Goal: Task Accomplishment & Management: Use online tool/utility

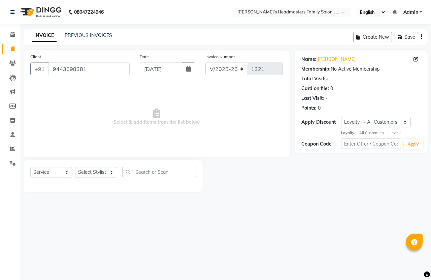
select select "7213"
select select "service"
select select "1: Object"
click at [95, 176] on select "Select Stylist [PERSON_NAME] [PERSON_NAME]" at bounding box center [96, 172] width 42 height 10
select select "61185"
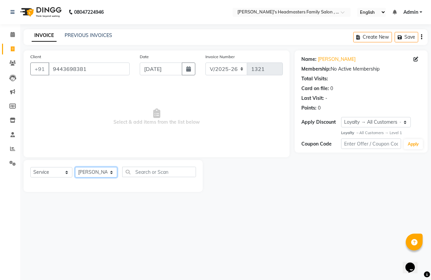
click at [75, 167] on select "Select Stylist [PERSON_NAME] [PERSON_NAME]" at bounding box center [96, 172] width 42 height 10
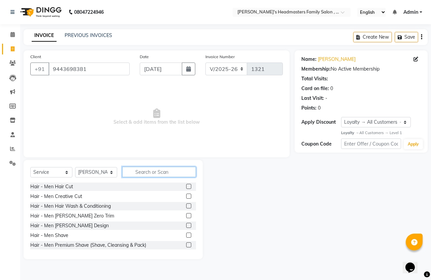
click at [166, 174] on input "text" at bounding box center [159, 172] width 74 height 10
click at [186, 215] on label at bounding box center [188, 215] width 5 height 5
click at [186, 215] on input "checkbox" at bounding box center [188, 216] width 4 height 4
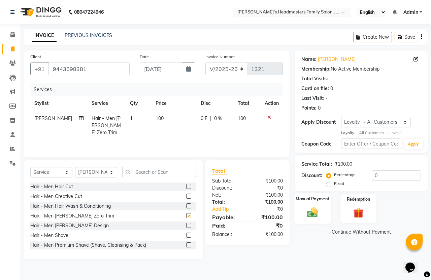
checkbox input "false"
click at [318, 219] on img at bounding box center [311, 213] width 17 height 12
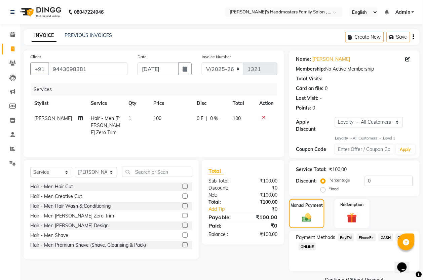
click at [265, 117] on icon at bounding box center [264, 117] width 4 height 5
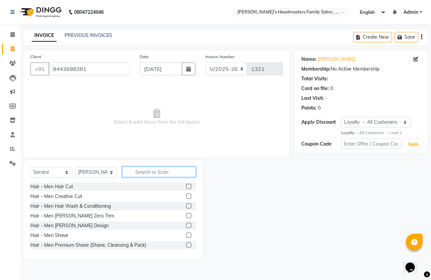
click at [164, 170] on input "text" at bounding box center [159, 172] width 74 height 10
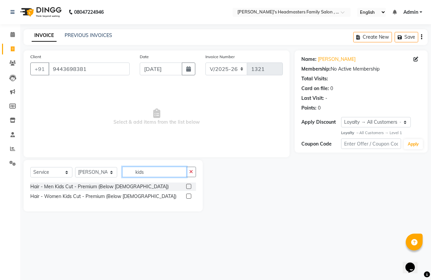
type input "kids"
click at [188, 185] on label at bounding box center [188, 186] width 5 height 5
click at [188, 185] on input "checkbox" at bounding box center [188, 187] width 4 height 4
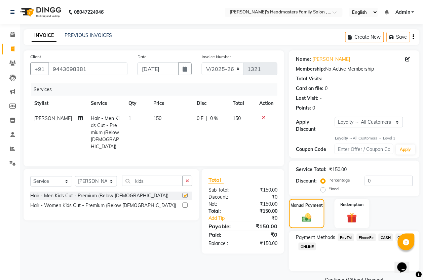
checkbox input "false"
click at [389, 239] on span "CASH" at bounding box center [386, 238] width 14 height 8
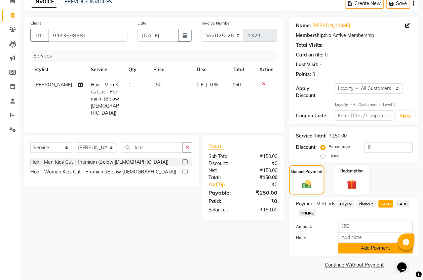
click at [381, 245] on button "Add Payment" at bounding box center [375, 249] width 75 height 10
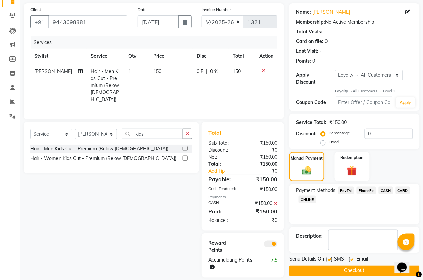
scroll to position [55, 0]
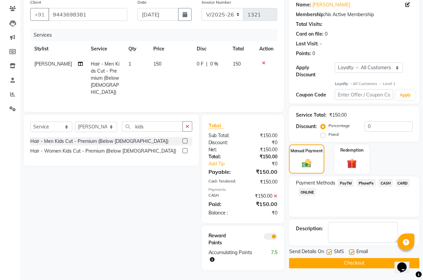
click at [367, 258] on button "Checkout" at bounding box center [354, 263] width 131 height 10
